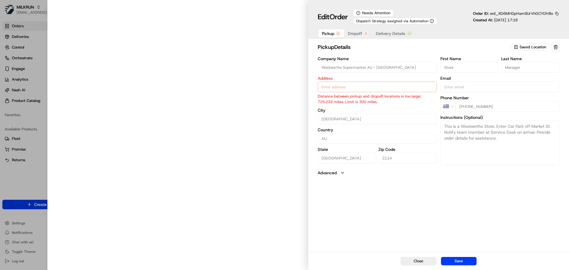
type input "[STREET_ADDRESS][PERSON_NAME]"
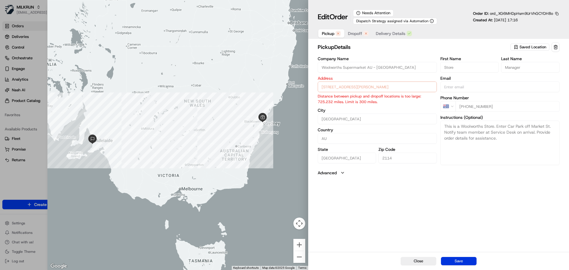
click at [459, 260] on button "Save" at bounding box center [459, 261] width 36 height 8
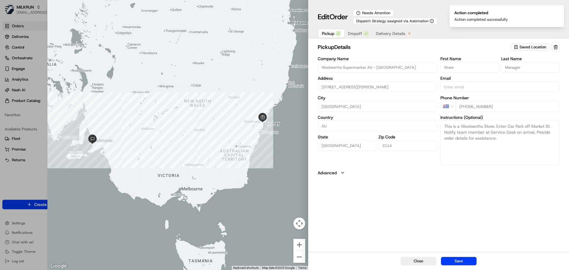
click at [389, 32] on span "Delivery Details" at bounding box center [391, 34] width 30 height 6
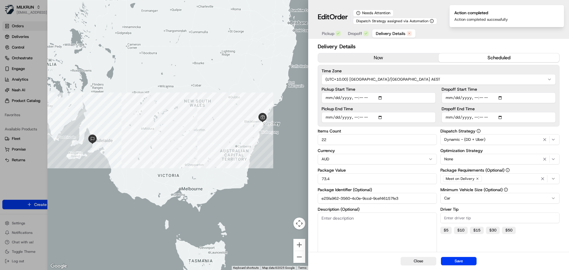
click at [380, 59] on button "now" at bounding box center [378, 57] width 121 height 9
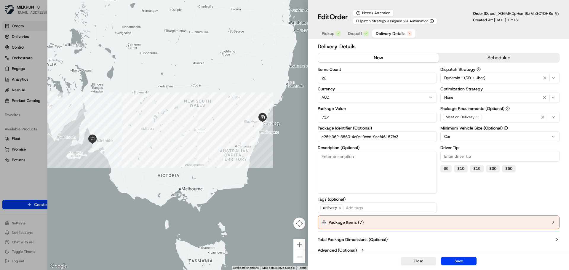
click at [548, 222] on button "Package Items ( 7 )" at bounding box center [439, 223] width 242 height 14
click at [544, 239] on button "button" at bounding box center [541, 240] width 8 height 8
click at [542, 239] on button "button" at bounding box center [541, 240] width 8 height 8
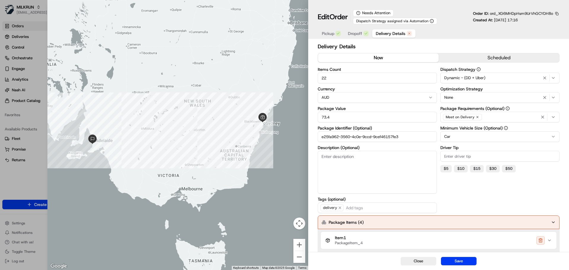
click at [542, 259] on button "button" at bounding box center [541, 263] width 8 height 8
click at [542, 239] on button "button" at bounding box center [541, 240] width 8 height 8
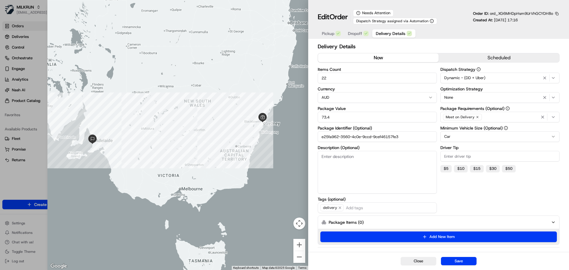
click at [542, 239] on button "Add New Item" at bounding box center [439, 237] width 237 height 11
click at [466, 260] on button "Save" at bounding box center [459, 261] width 36 height 8
type input "1"
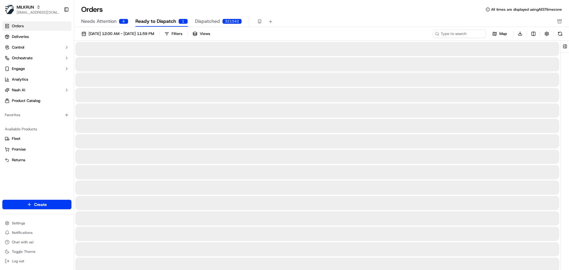
click at [168, 20] on span "Ready to Dispatch" at bounding box center [156, 21] width 41 height 7
click at [110, 21] on span "Needs Attention" at bounding box center [98, 21] width 35 height 7
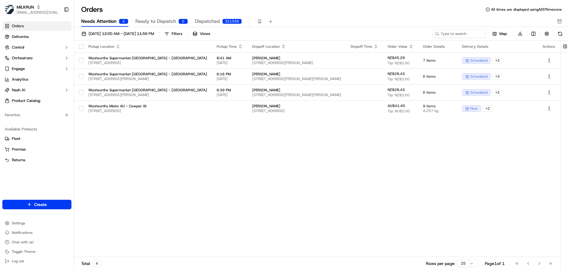
click at [160, 21] on span "Ready to Dispatch" at bounding box center [156, 21] width 41 height 7
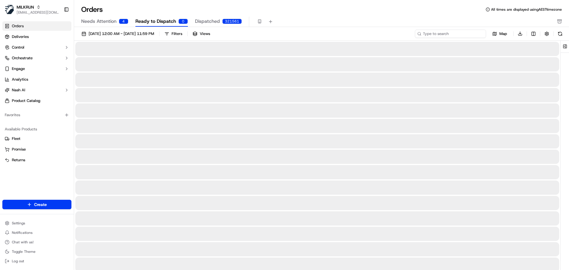
click at [461, 34] on input at bounding box center [450, 34] width 71 height 8
click at [104, 23] on span "Needs Attention" at bounding box center [98, 21] width 35 height 7
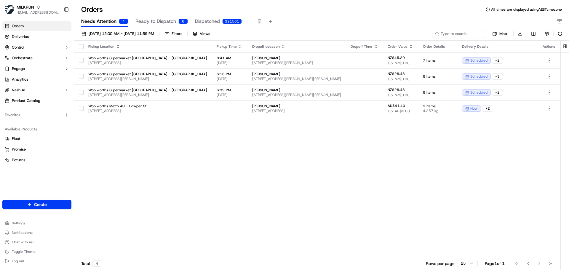
click at [150, 21] on span "Ready to Dispatch" at bounding box center [156, 21] width 41 height 7
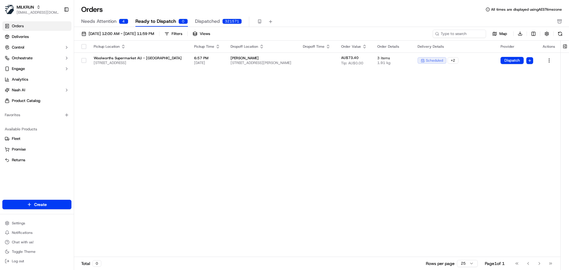
click at [203, 24] on span "Dispatched" at bounding box center [207, 21] width 25 height 7
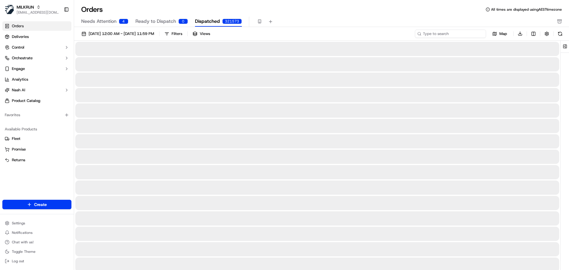
click at [458, 35] on input at bounding box center [450, 34] width 71 height 8
type input "james"
click at [167, 22] on span "Ready to Dispatch" at bounding box center [156, 21] width 41 height 7
click at [102, 21] on span "Needs Attention" at bounding box center [98, 21] width 35 height 7
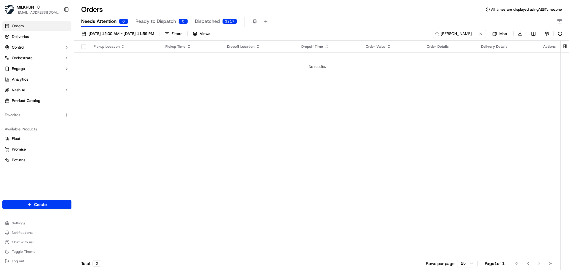
click at [153, 24] on span "Ready to Dispatch" at bounding box center [156, 21] width 41 height 7
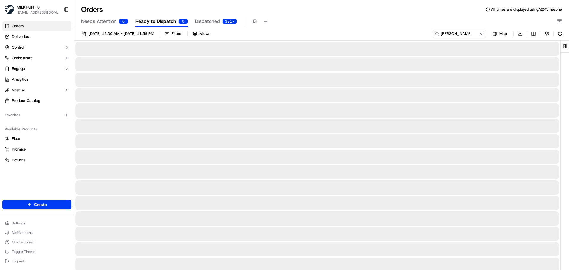
click at [156, 23] on span "Ready to Dispatch" at bounding box center [156, 21] width 41 height 7
click at [219, 23] on button "Dispatched 3217" at bounding box center [216, 22] width 42 height 10
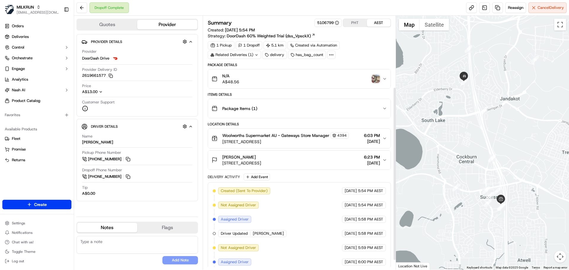
scroll to position [118, 0]
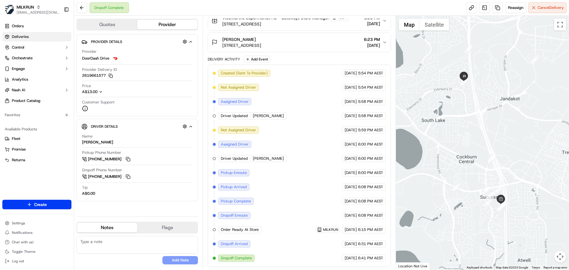
click at [13, 32] on link "Deliveries" at bounding box center [36, 36] width 69 height 9
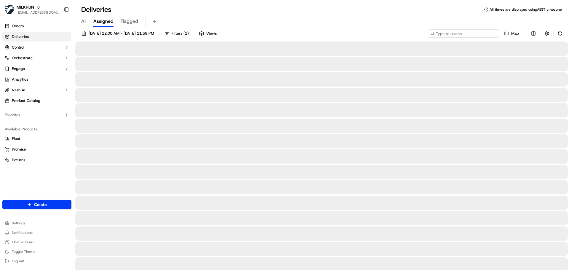
click at [465, 33] on input at bounding box center [463, 33] width 71 height 8
type input "sage remf"
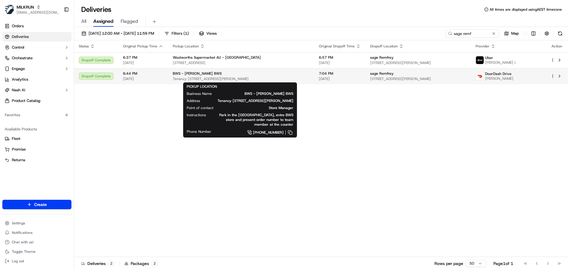
click at [283, 75] on div "BWS - Griffin BWS" at bounding box center [241, 73] width 137 height 5
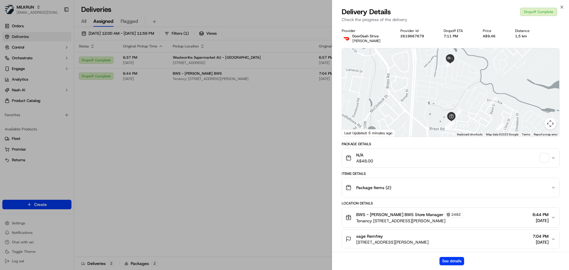
click at [464, 149] on button "N/A A$48.00" at bounding box center [450, 158] width 217 height 19
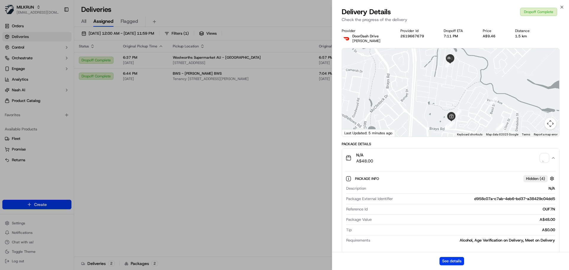
click at [543, 159] on img "button" at bounding box center [545, 158] width 8 height 8
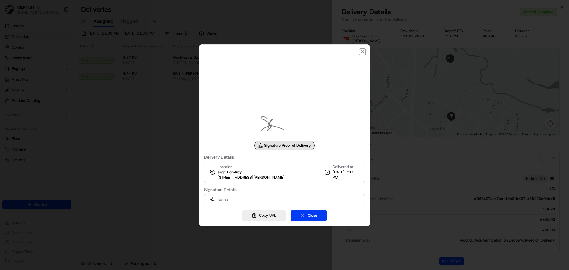
click at [364, 50] on icon "button" at bounding box center [362, 52] width 5 height 5
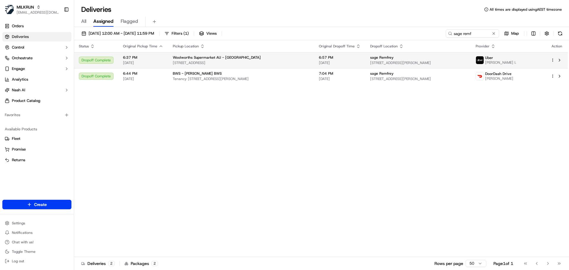
click at [342, 62] on span "[DATE]" at bounding box center [340, 62] width 42 height 5
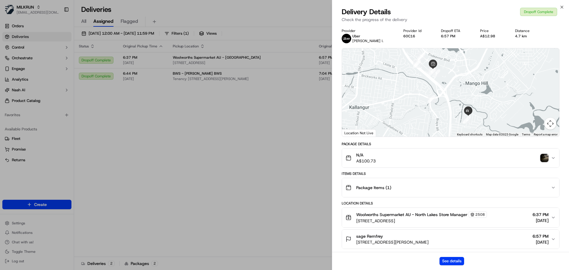
click at [544, 157] on img "button" at bounding box center [545, 158] width 8 height 8
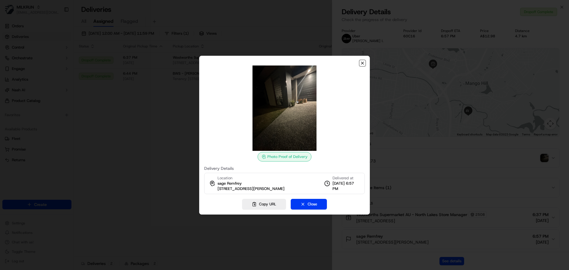
click at [364, 63] on icon "button" at bounding box center [362, 63] width 5 height 5
